Goal: Download file/media

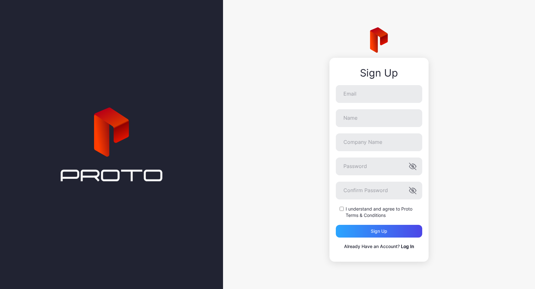
click at [407, 247] on link "Log In" at bounding box center [407, 246] width 13 height 5
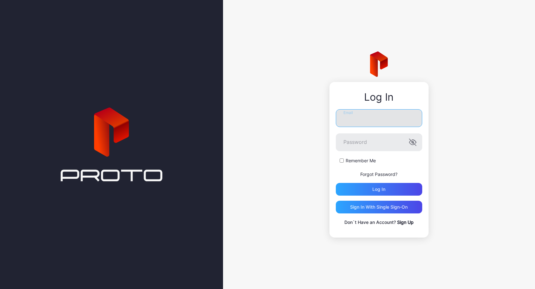
type input "**********"
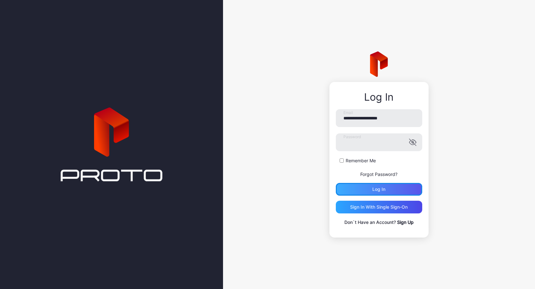
click at [369, 191] on div "Log in" at bounding box center [379, 189] width 86 height 13
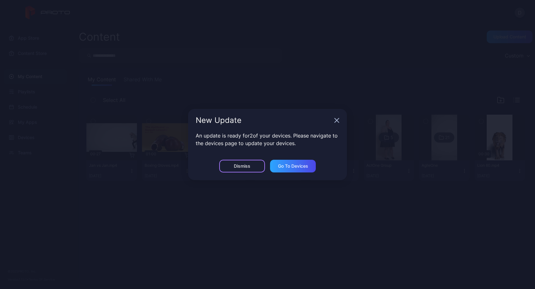
click at [251, 167] on div "Dismiss" at bounding box center [242, 166] width 46 height 13
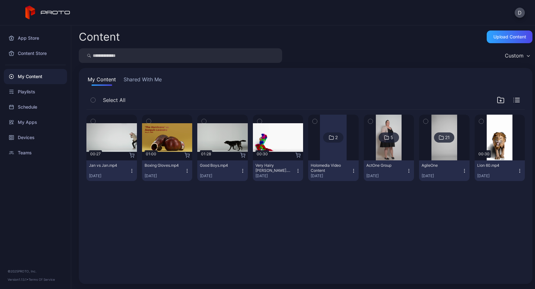
click at [384, 153] on img at bounding box center [389, 138] width 26 height 46
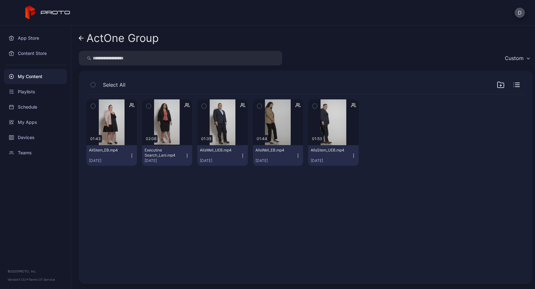
click at [79, 37] on icon at bounding box center [81, 38] width 5 height 5
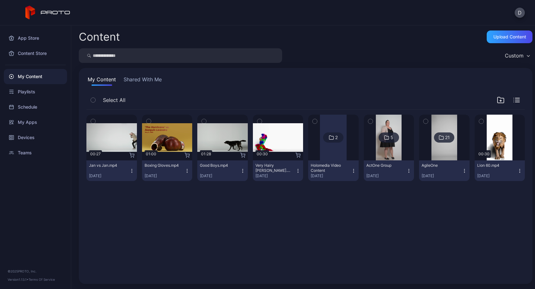
click at [432, 149] on img at bounding box center [445, 138] width 26 height 46
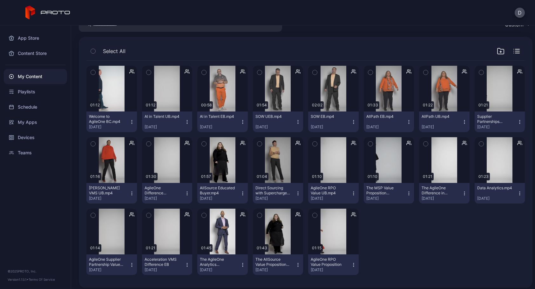
scroll to position [38, 0]
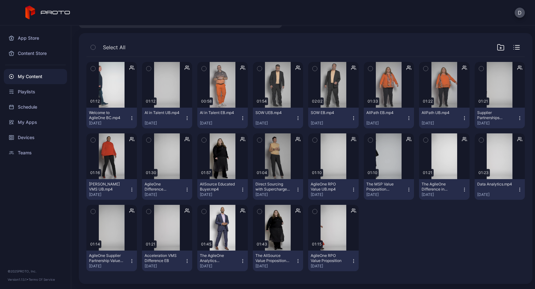
click at [351, 262] on icon "button" at bounding box center [353, 261] width 5 height 5
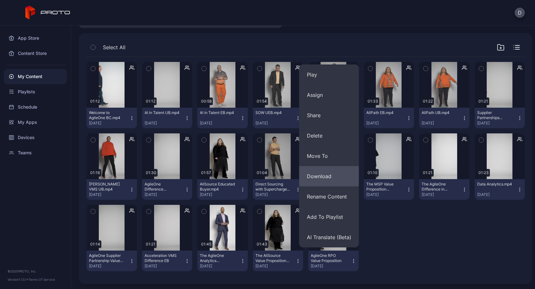
click at [329, 173] on button "Download" at bounding box center [330, 176] width 60 height 20
